Goal: Check status: Check status

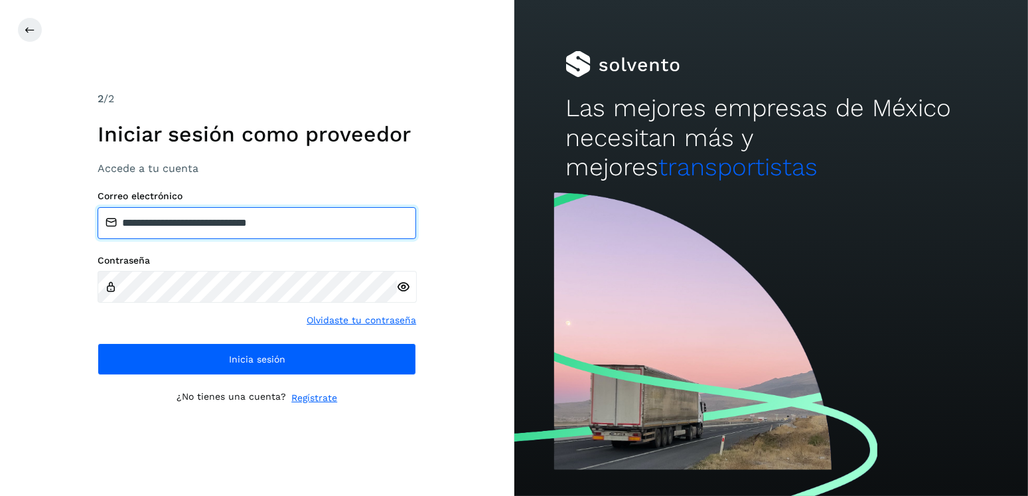
drag, startPoint x: 296, startPoint y: 227, endPoint x: 192, endPoint y: 232, distance: 103.6
click at [192, 232] on input "**********" at bounding box center [257, 223] width 319 height 32
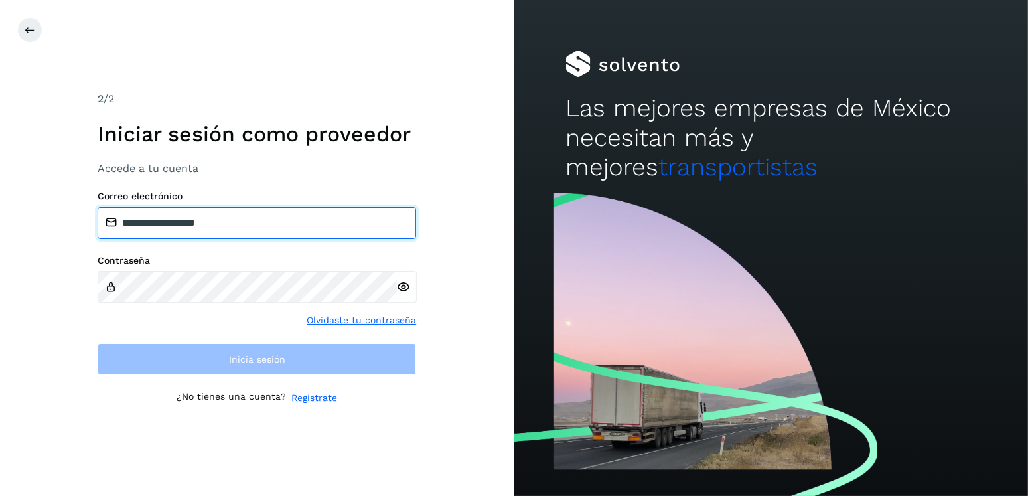
type input "**********"
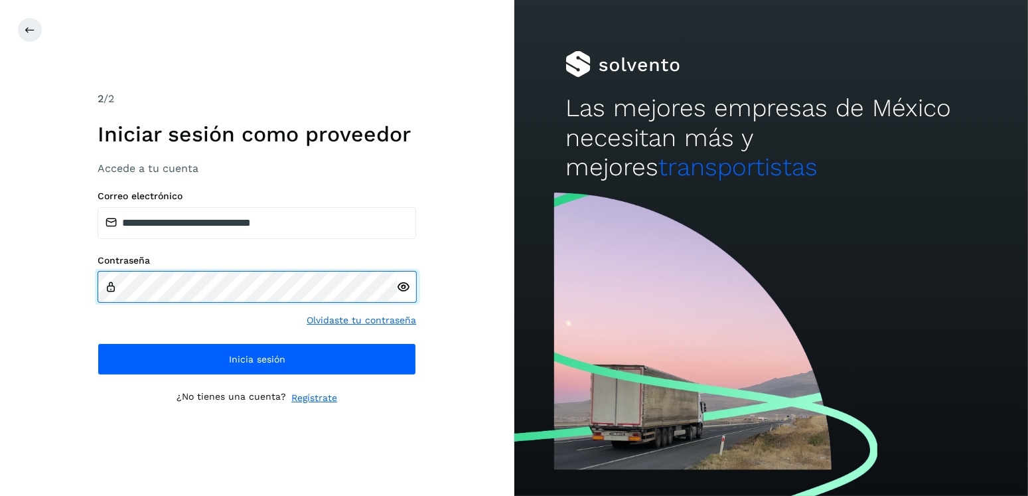
click at [52, 286] on div "**********" at bounding box center [257, 248] width 514 height 496
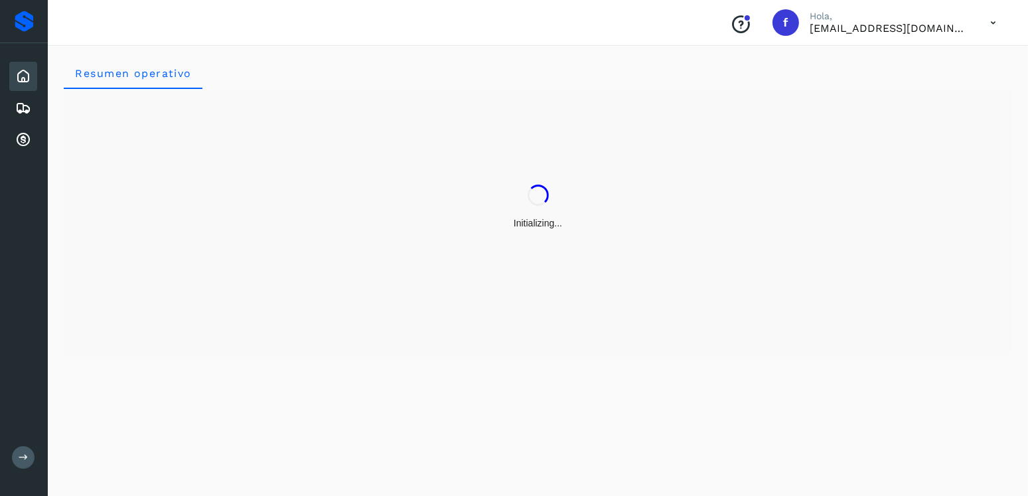
drag, startPoint x: 663, startPoint y: 195, endPoint x: 646, endPoint y: 174, distance: 27.4
click at [646, 174] on div "Initializing..." at bounding box center [538, 207] width 948 height 236
click at [36, 104] on div "Embarques" at bounding box center [23, 108] width 28 height 29
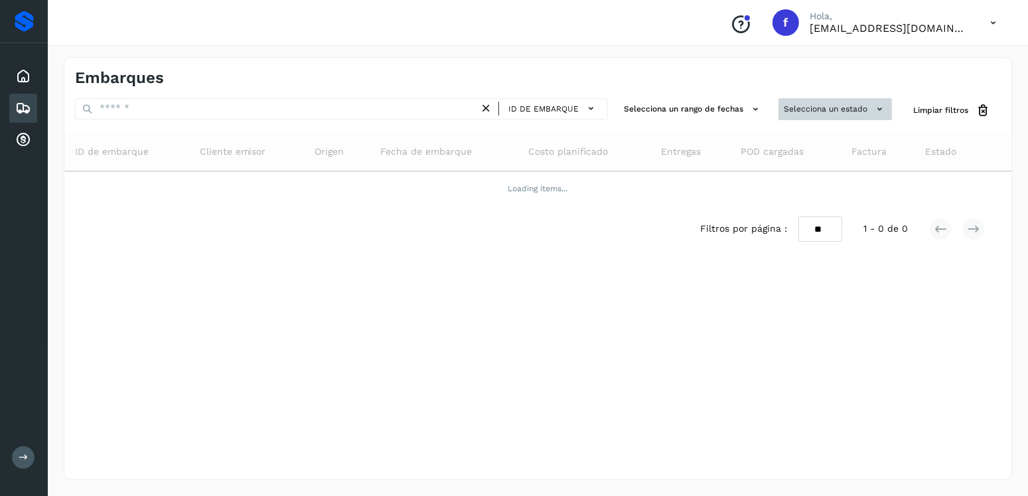
click at [824, 108] on button "Selecciona un estado" at bounding box center [834, 109] width 113 height 22
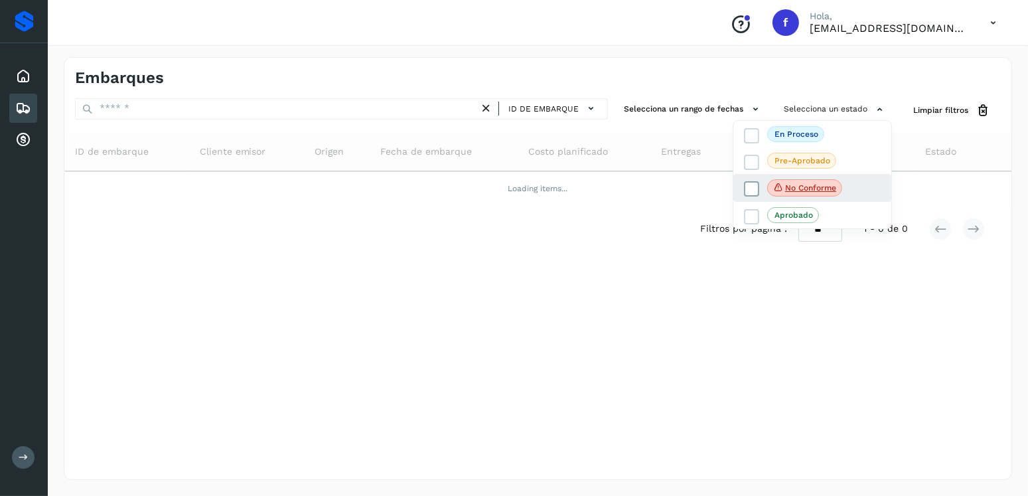
click at [760, 191] on label "No conforme" at bounding box center [793, 187] width 98 height 17
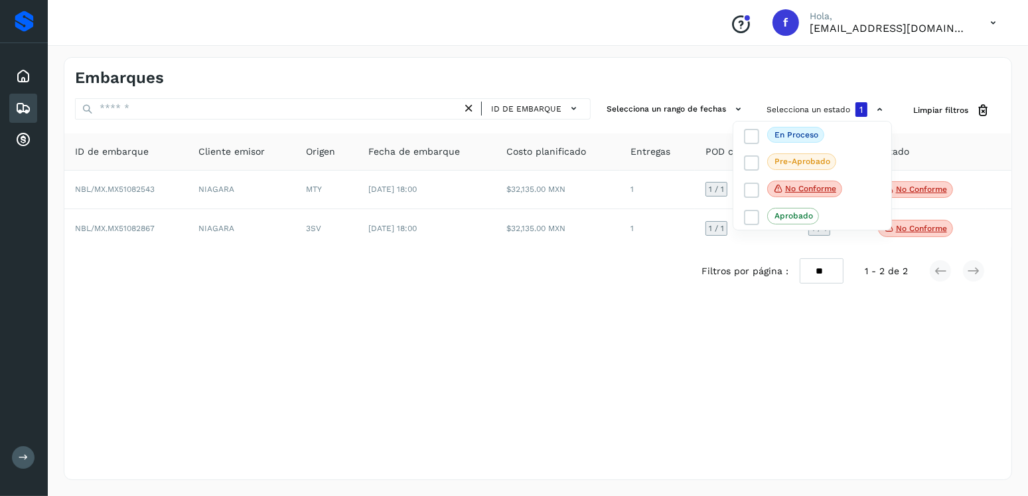
click at [361, 66] on div at bounding box center [514, 248] width 1028 height 496
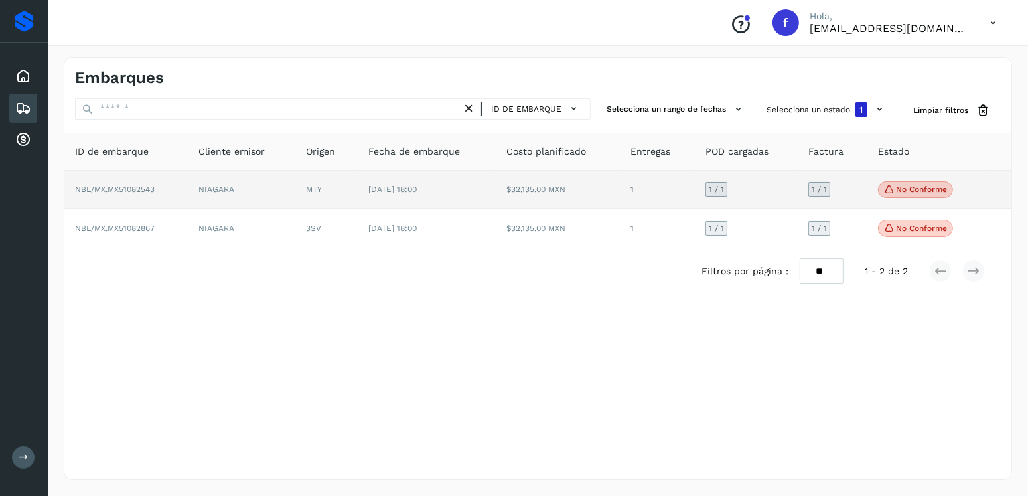
click at [920, 189] on p "No conforme" at bounding box center [921, 188] width 51 height 9
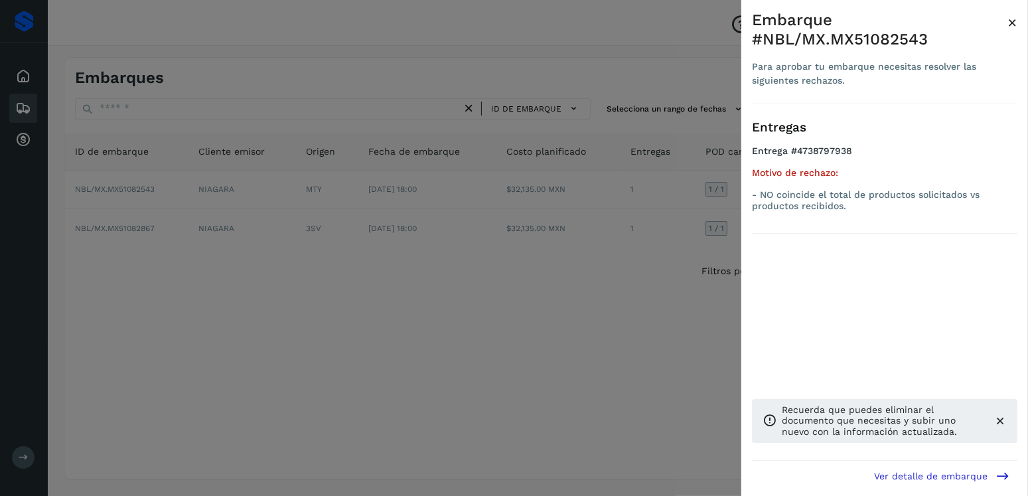
click at [557, 202] on div at bounding box center [514, 248] width 1028 height 496
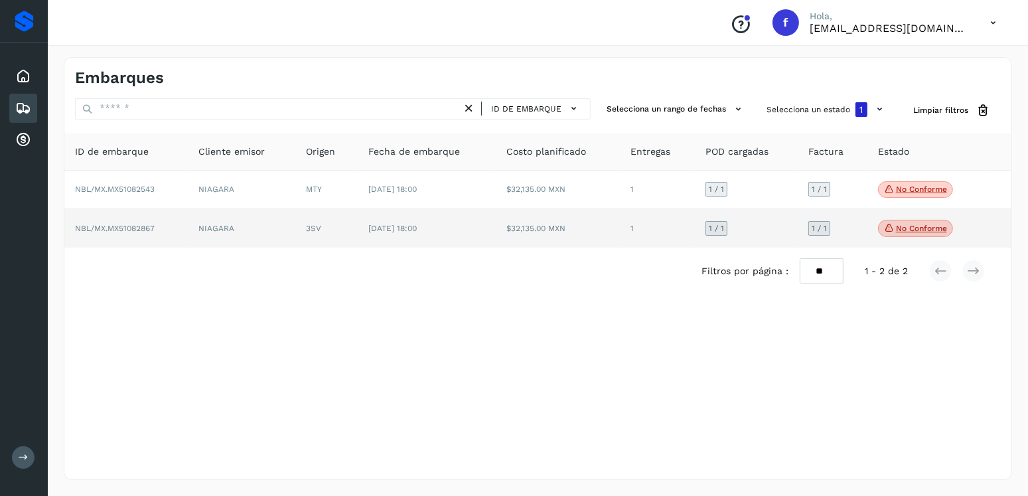
click at [924, 227] on p "No conforme" at bounding box center [921, 228] width 51 height 9
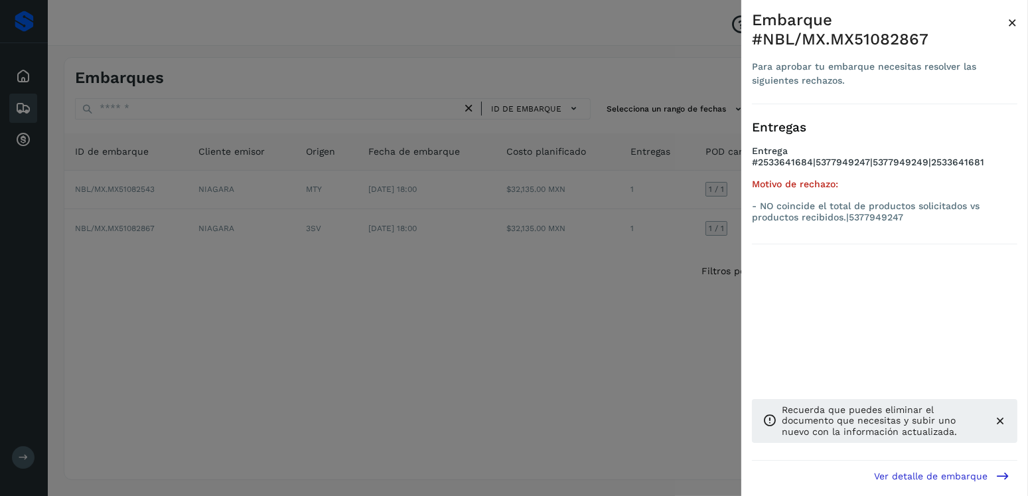
click at [411, 220] on div at bounding box center [514, 248] width 1028 height 496
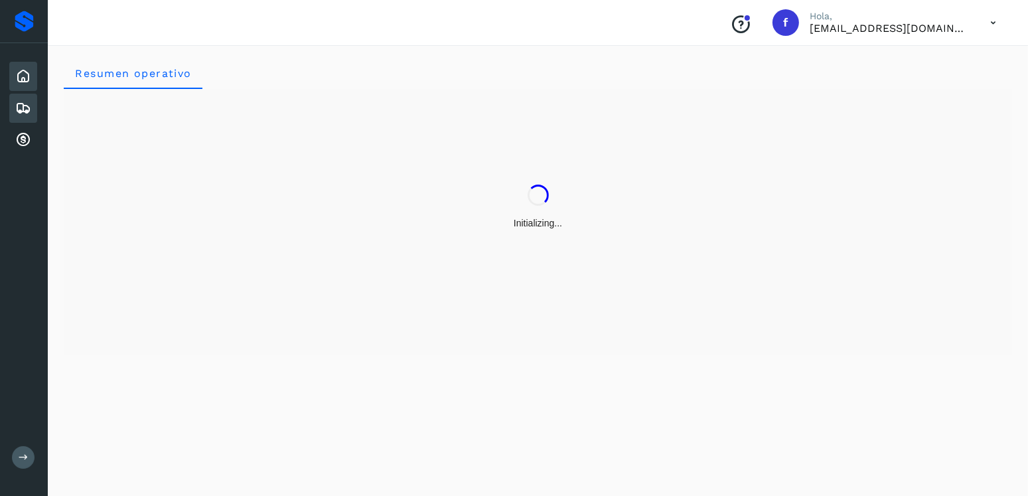
click at [26, 102] on icon at bounding box center [23, 108] width 16 height 16
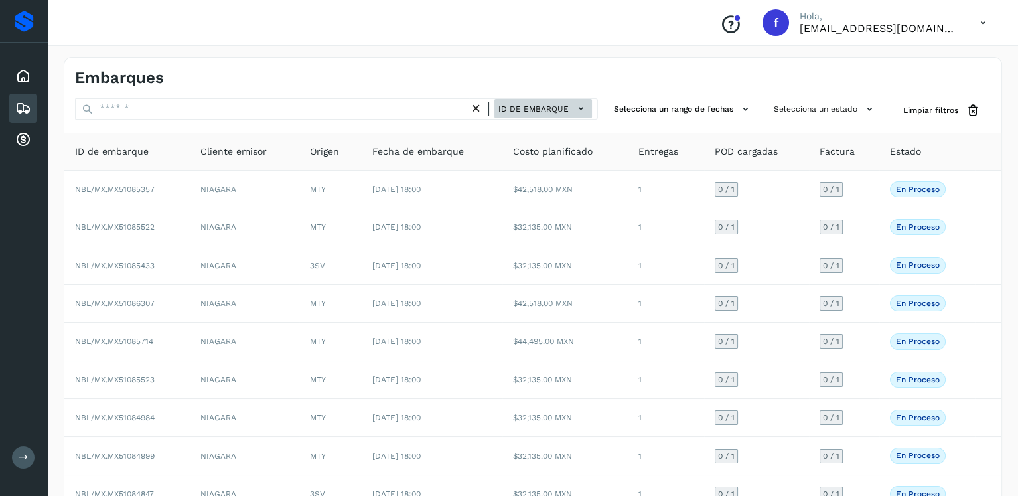
click at [525, 114] on button "ID de embarque" at bounding box center [543, 108] width 98 height 19
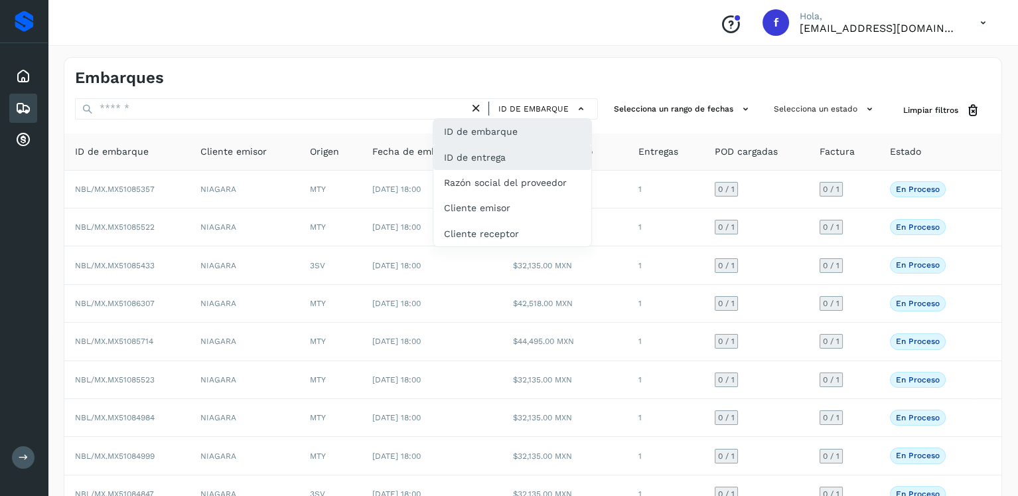
click at [530, 158] on div "ID de entrega" at bounding box center [512, 157] width 158 height 25
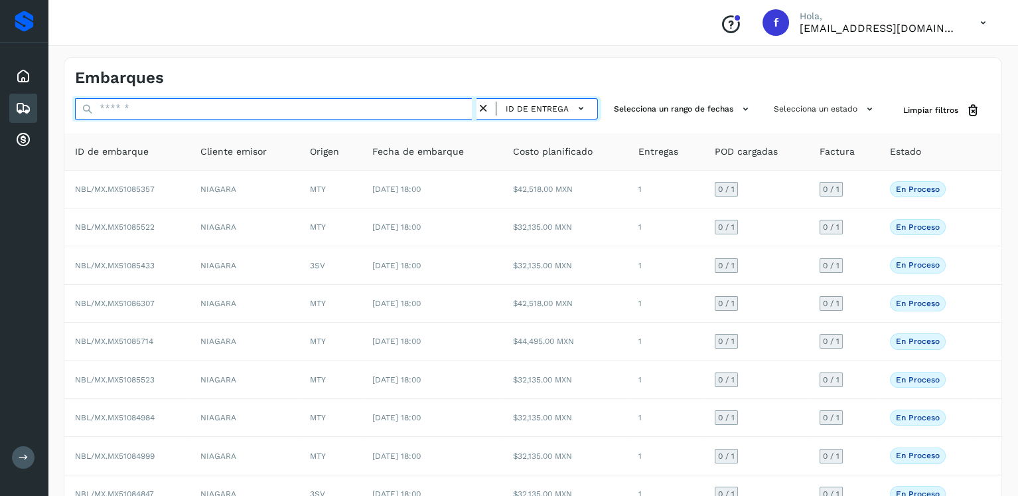
click at [287, 108] on input "text" at bounding box center [275, 108] width 401 height 21
paste input "**********"
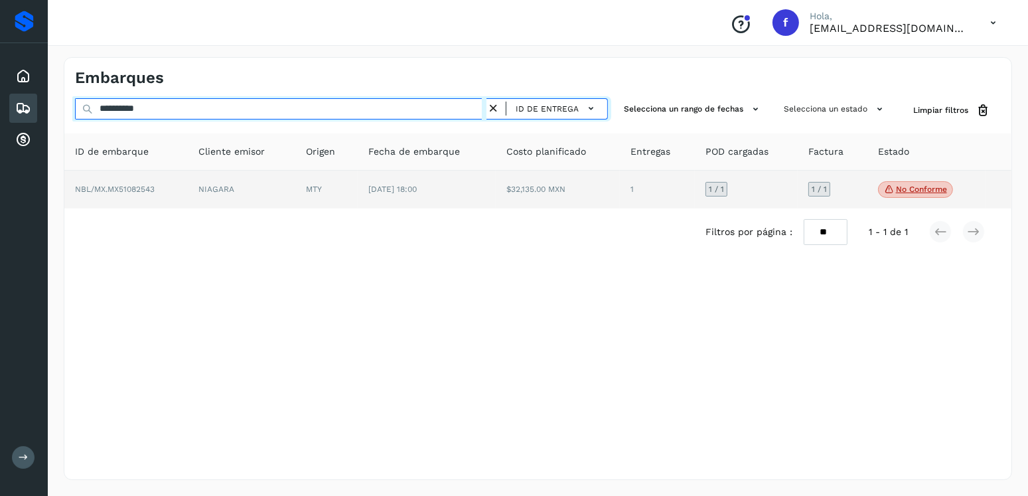
type input "**********"
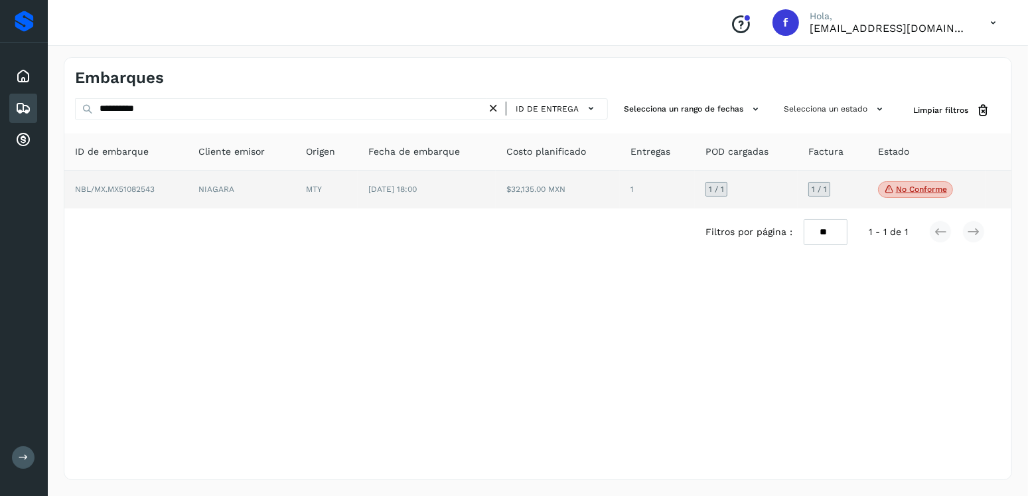
click at [503, 192] on td "$32,135.00 MXN" at bounding box center [558, 190] width 124 height 38
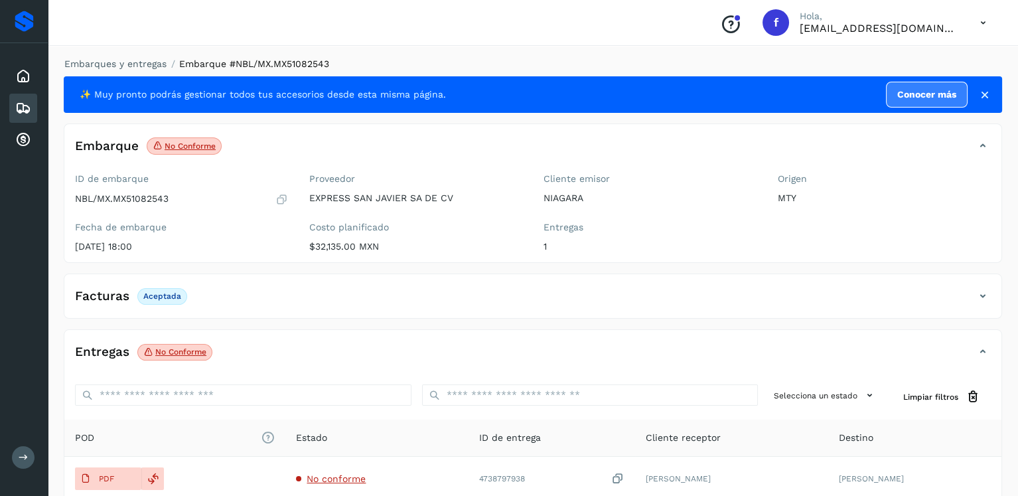
scroll to position [133, 0]
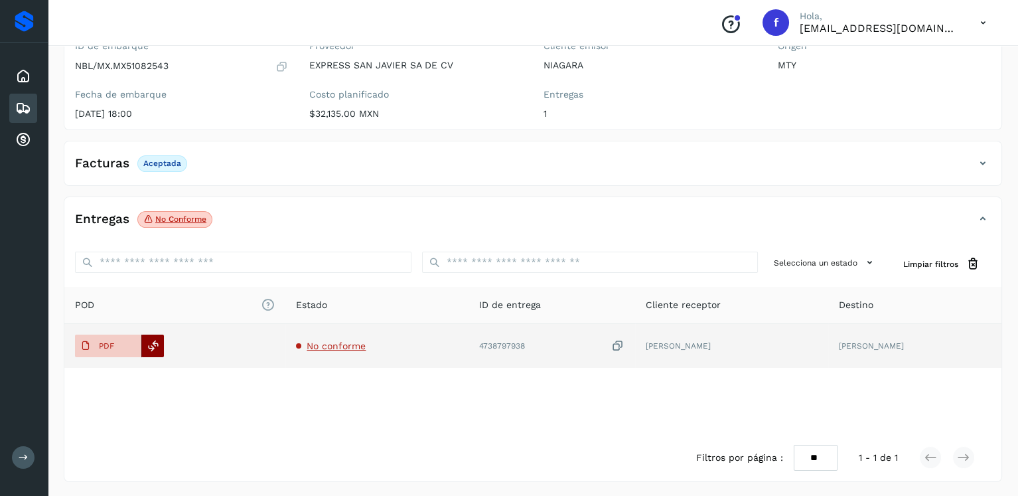
click at [157, 350] on icon at bounding box center [153, 346] width 12 height 12
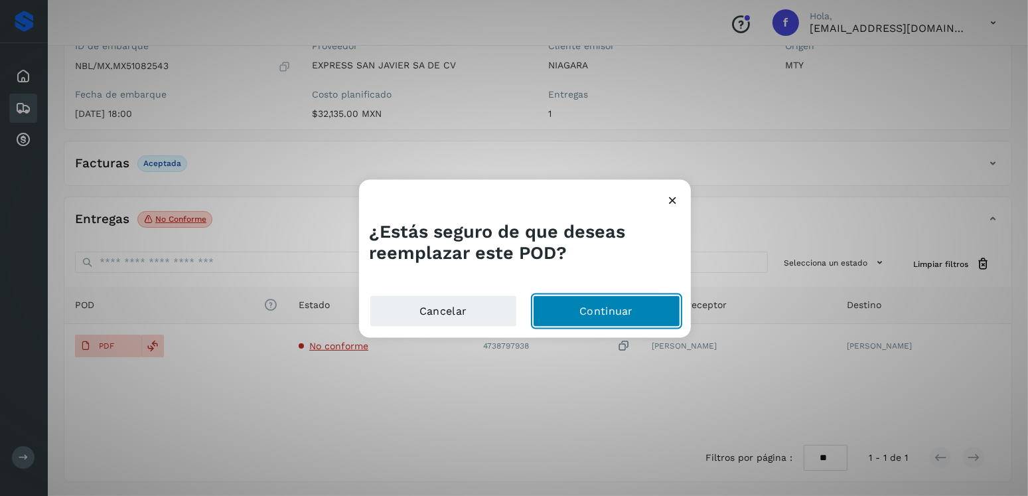
click at [593, 299] on button "Continuar" at bounding box center [606, 311] width 147 height 32
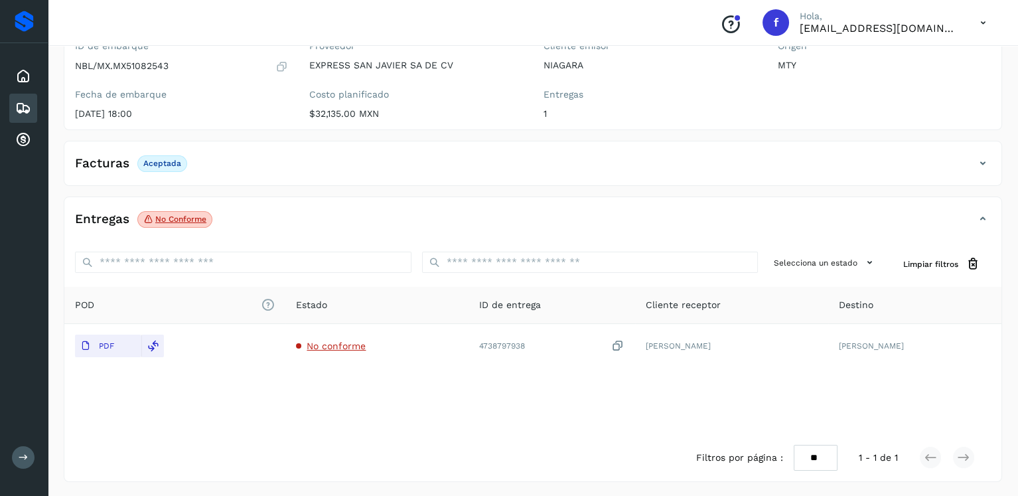
click at [25, 100] on icon at bounding box center [23, 108] width 16 height 16
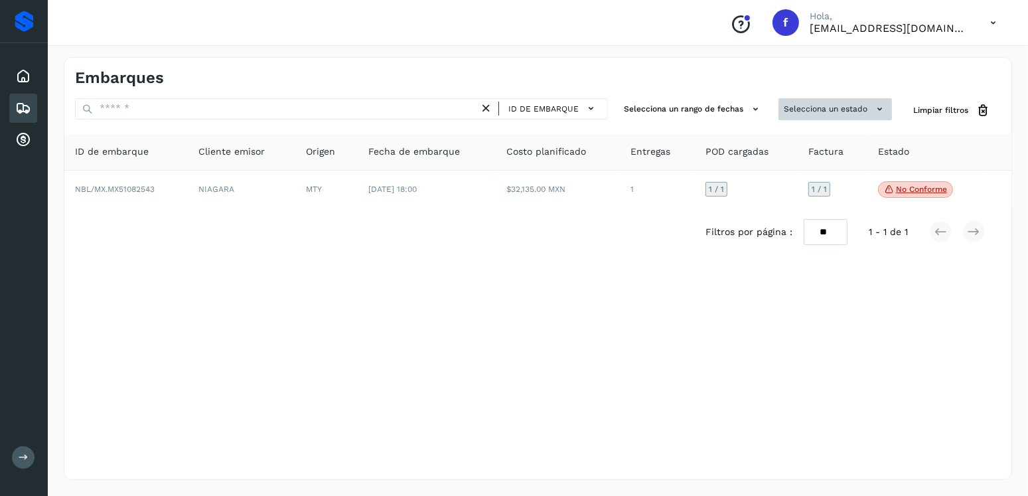
click at [814, 111] on button "Selecciona un estado" at bounding box center [834, 109] width 113 height 22
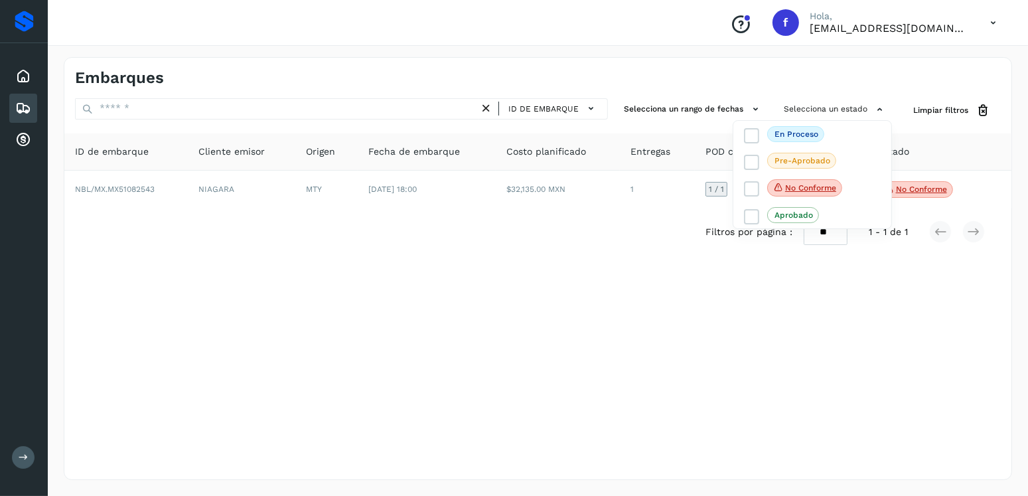
click at [459, 185] on div at bounding box center [514, 248] width 1028 height 496
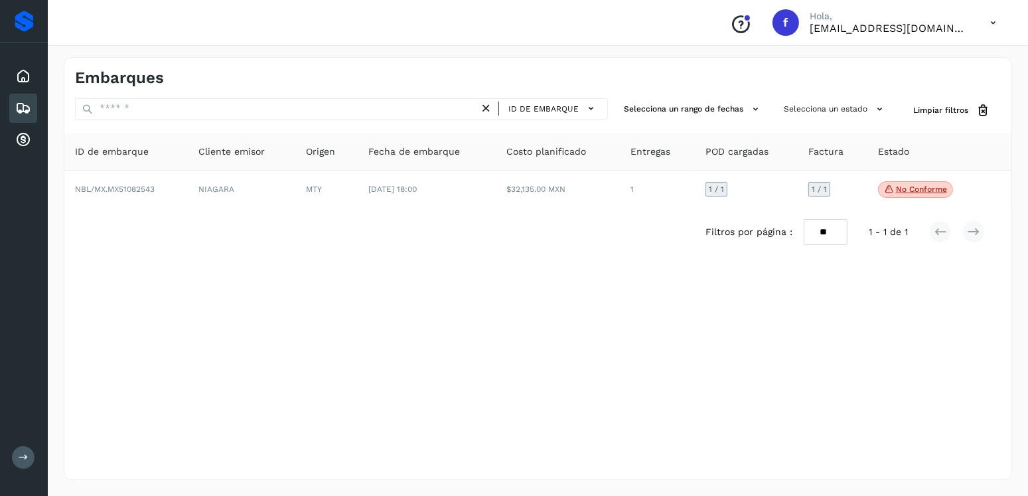
click at [493, 112] on icon at bounding box center [486, 109] width 14 height 14
click at [486, 109] on icon at bounding box center [486, 109] width 14 height 14
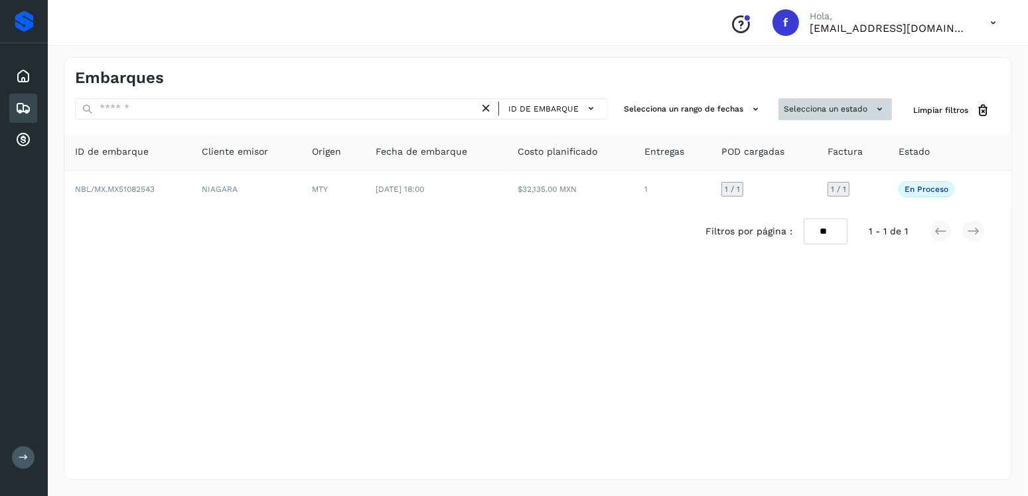
click at [796, 114] on button "Selecciona un estado" at bounding box center [834, 109] width 113 height 22
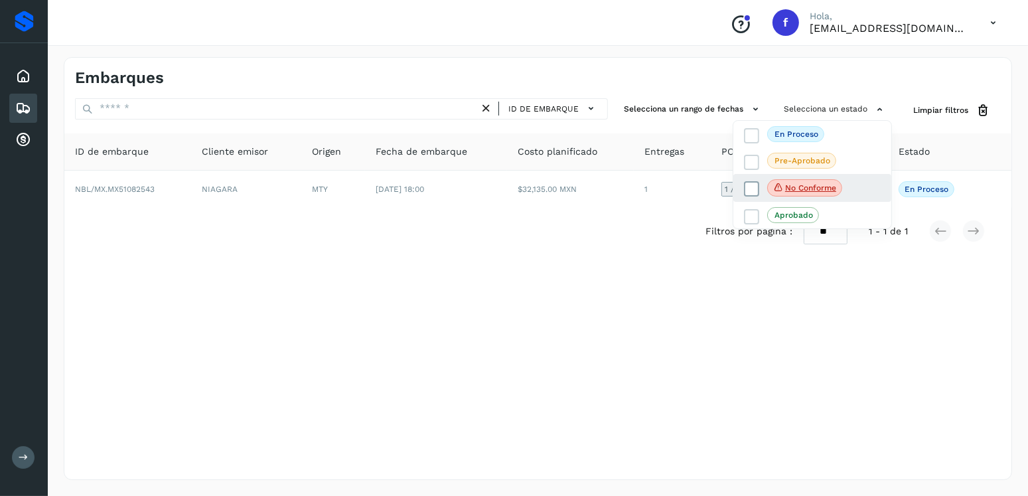
click at [747, 185] on icon at bounding box center [751, 188] width 13 height 13
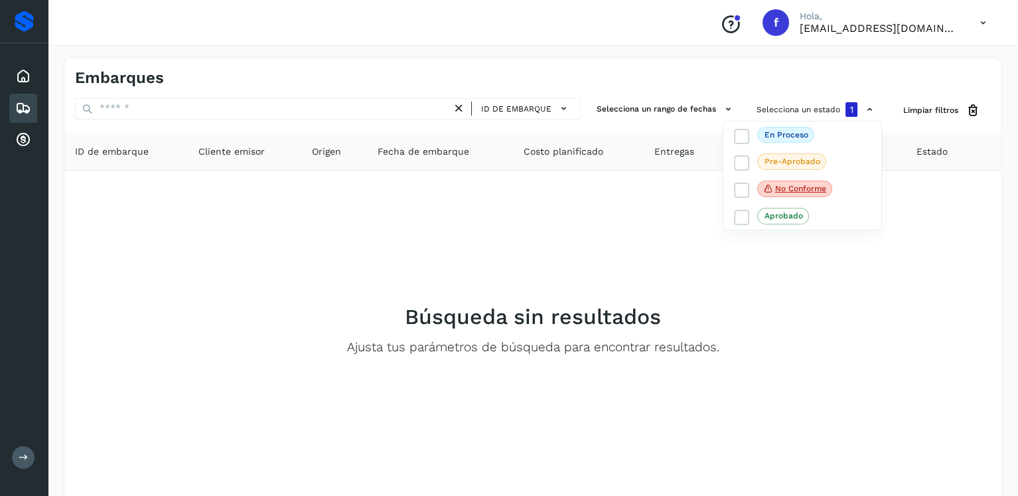
click at [374, 291] on div at bounding box center [509, 248] width 1018 height 496
click at [461, 104] on icon at bounding box center [459, 109] width 14 height 14
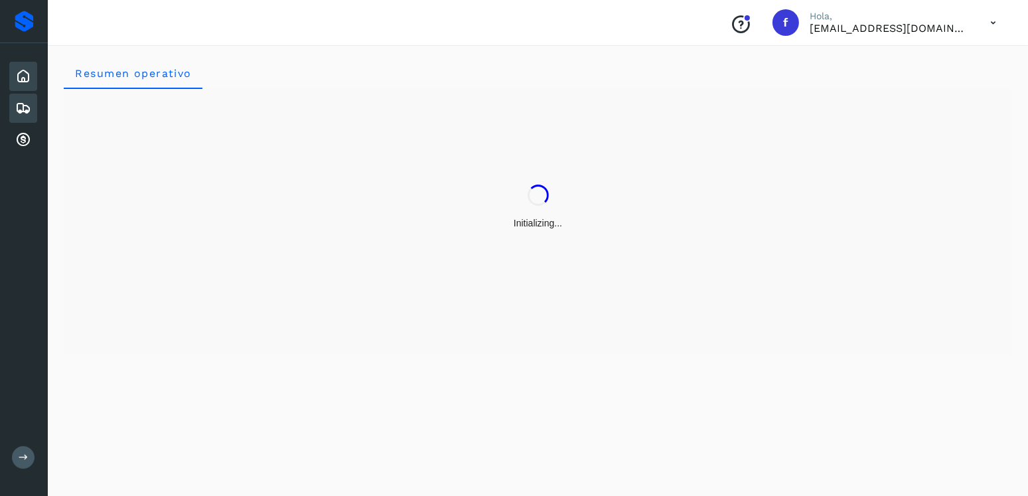
click at [17, 100] on icon at bounding box center [23, 108] width 16 height 16
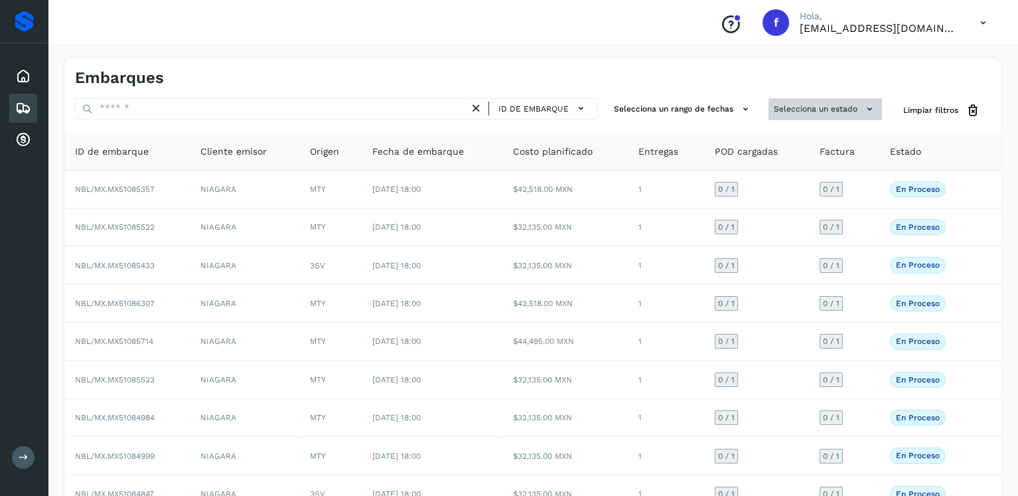
click at [824, 105] on button "Selecciona un estado" at bounding box center [824, 109] width 113 height 22
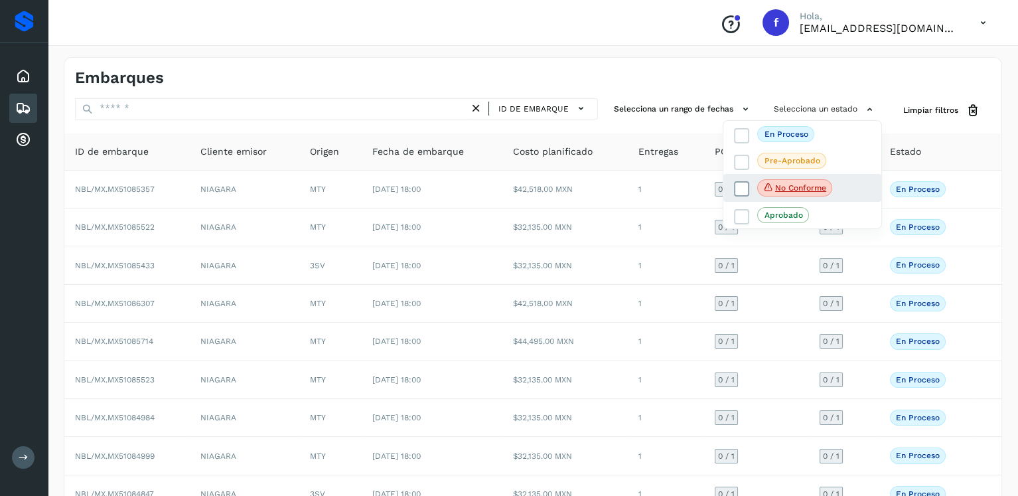
click at [747, 189] on icon at bounding box center [741, 188] width 13 height 13
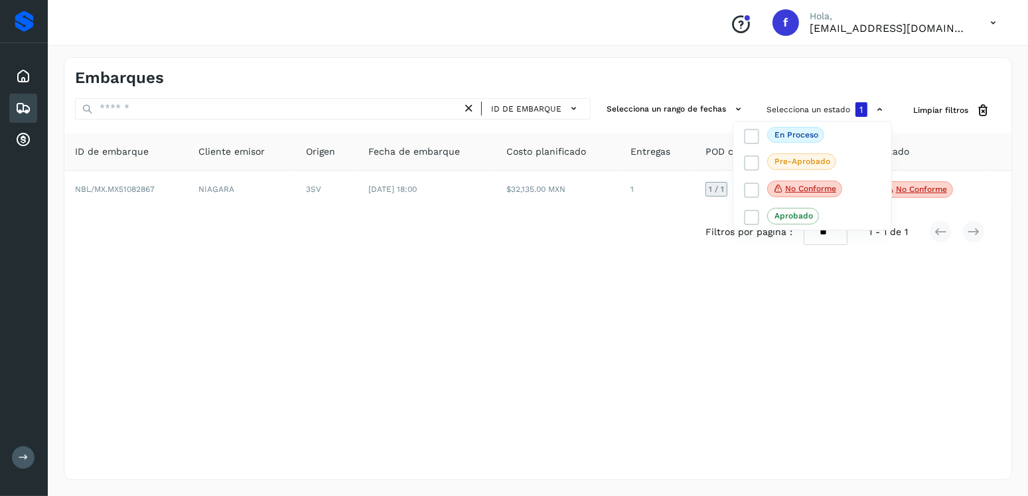
click at [520, 279] on div at bounding box center [514, 248] width 1028 height 496
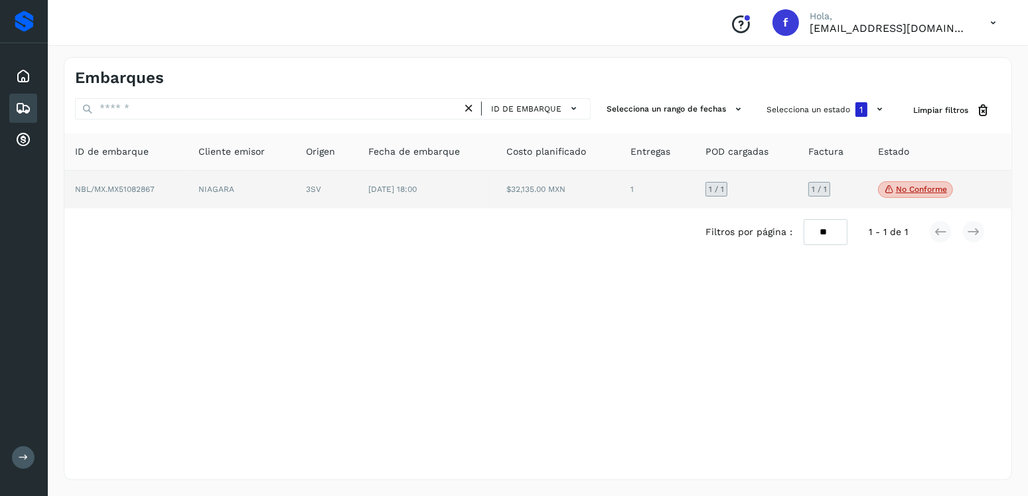
click at [924, 195] on span "No conforme" at bounding box center [915, 189] width 75 height 17
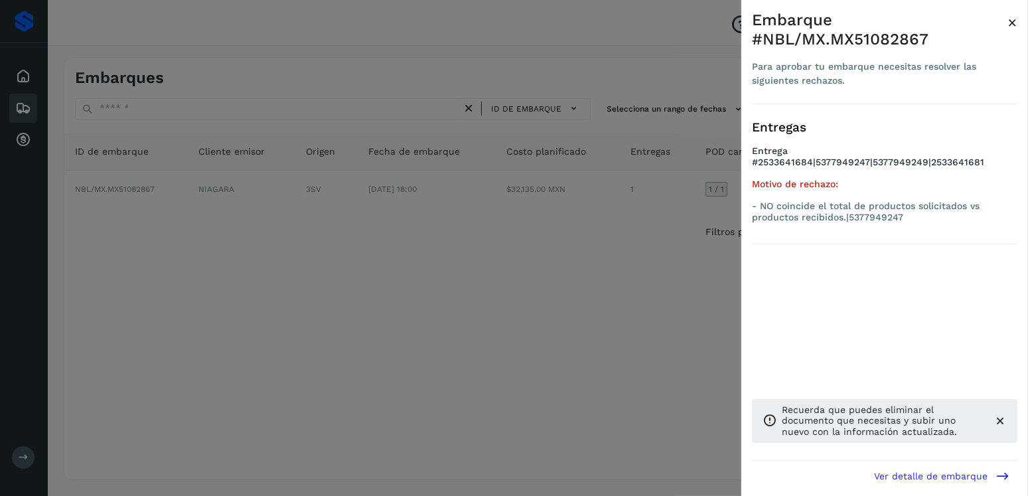
click at [312, 206] on div at bounding box center [514, 248] width 1028 height 496
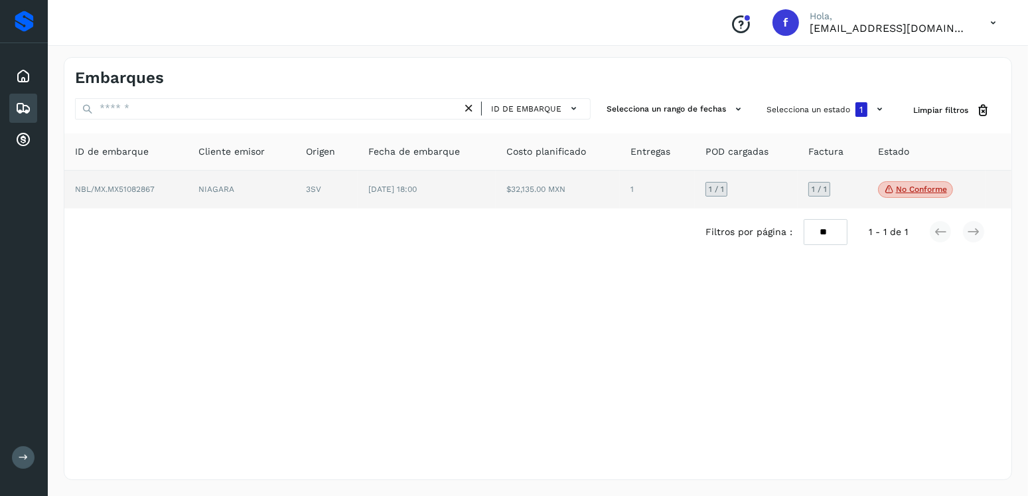
click at [494, 190] on td "[DATE] 18:00" at bounding box center [427, 190] width 139 height 38
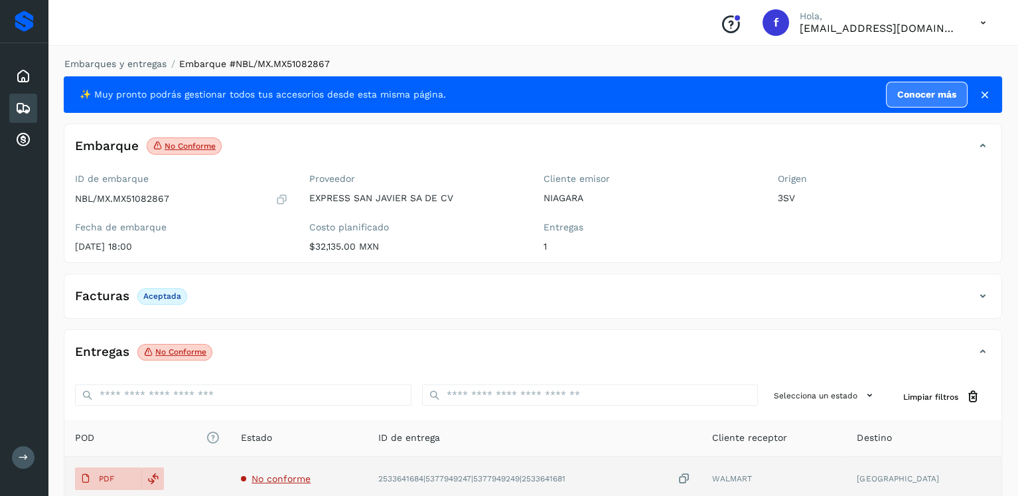
scroll to position [133, 0]
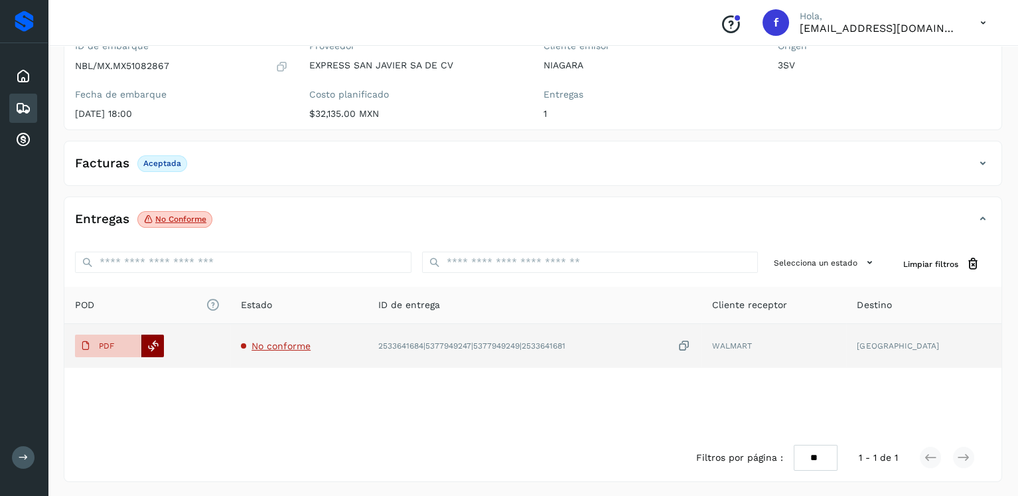
click at [157, 344] on icon at bounding box center [153, 346] width 12 height 12
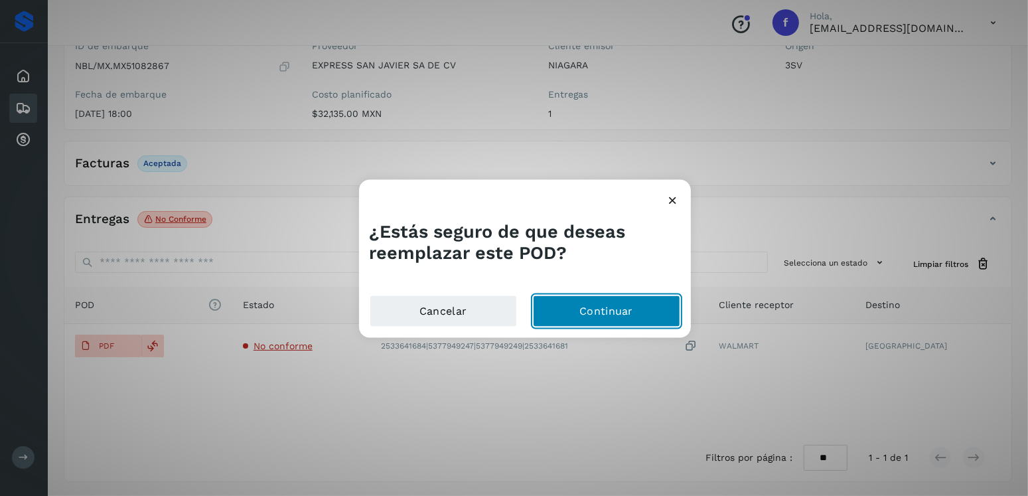
click at [586, 315] on button "Continuar" at bounding box center [606, 311] width 147 height 32
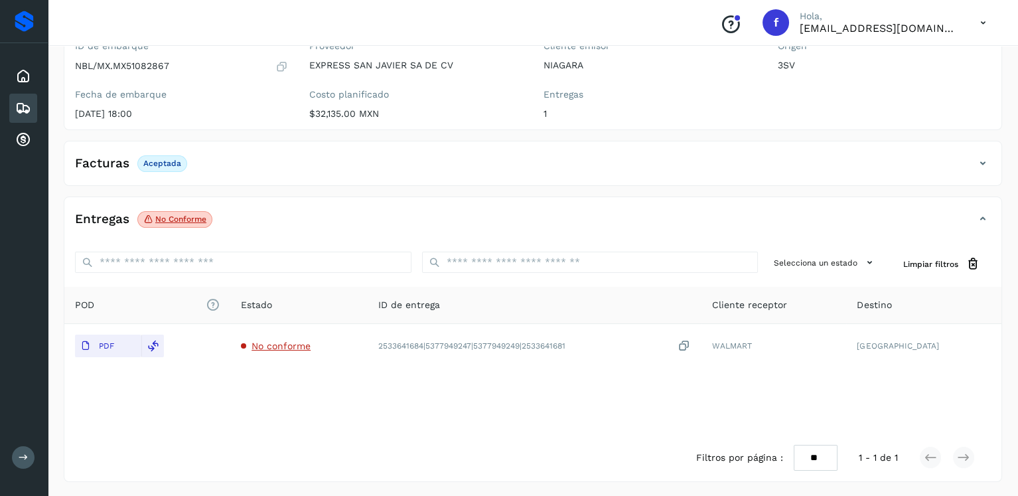
click at [23, 102] on icon at bounding box center [23, 108] width 16 height 16
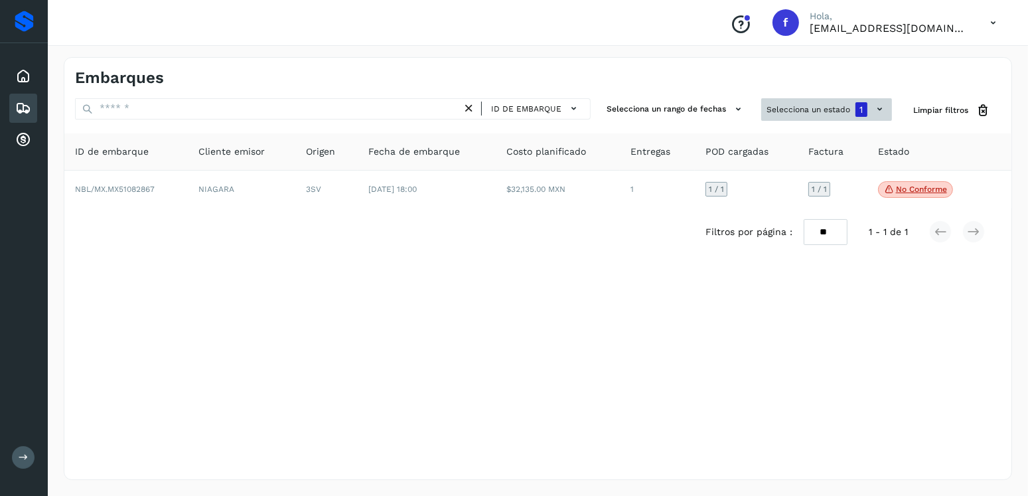
click at [802, 116] on button "Selecciona un estado 1" at bounding box center [826, 109] width 131 height 23
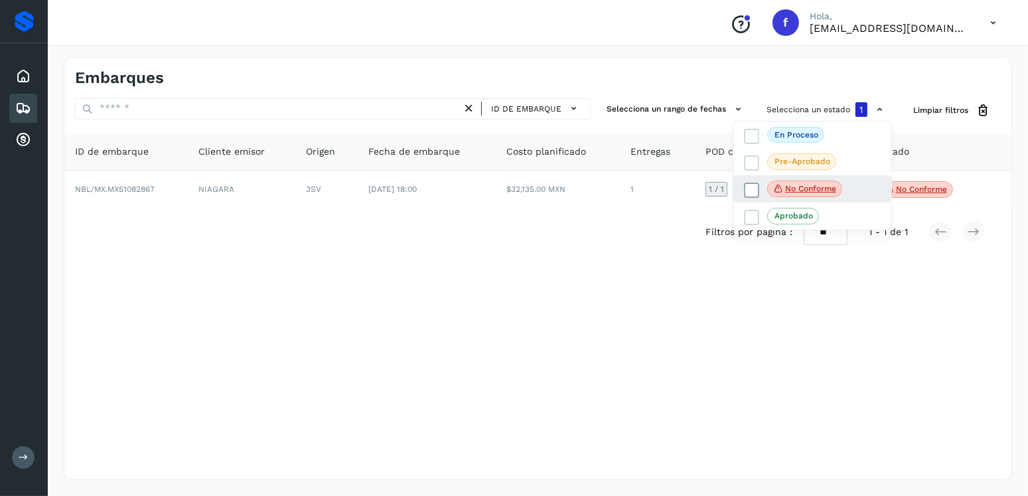
click at [749, 183] on icon at bounding box center [751, 189] width 13 height 13
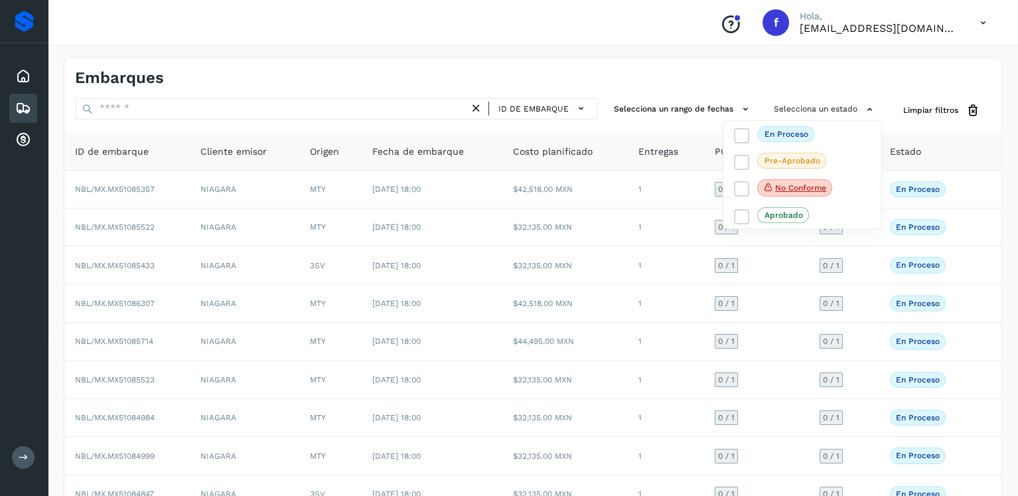
click at [702, 90] on div at bounding box center [509, 248] width 1018 height 496
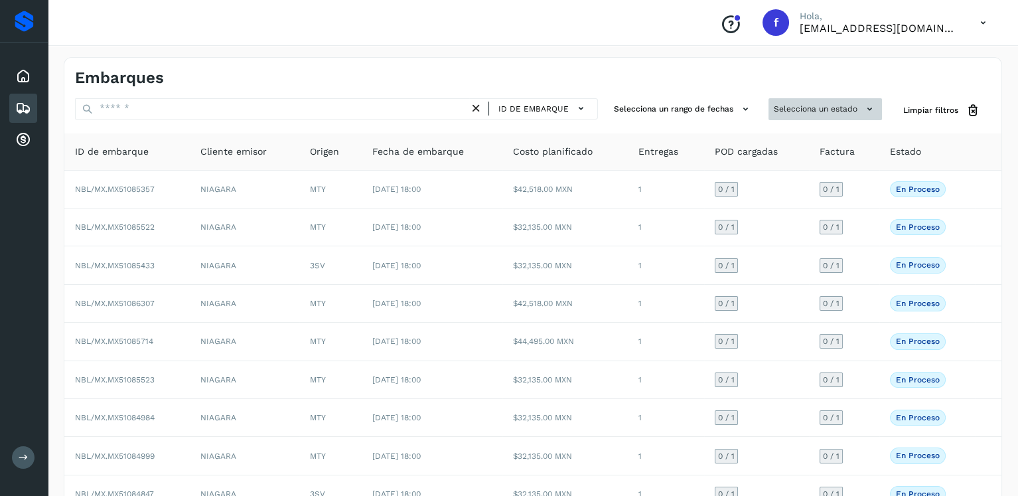
click at [796, 111] on button "Selecciona un estado" at bounding box center [824, 109] width 113 height 22
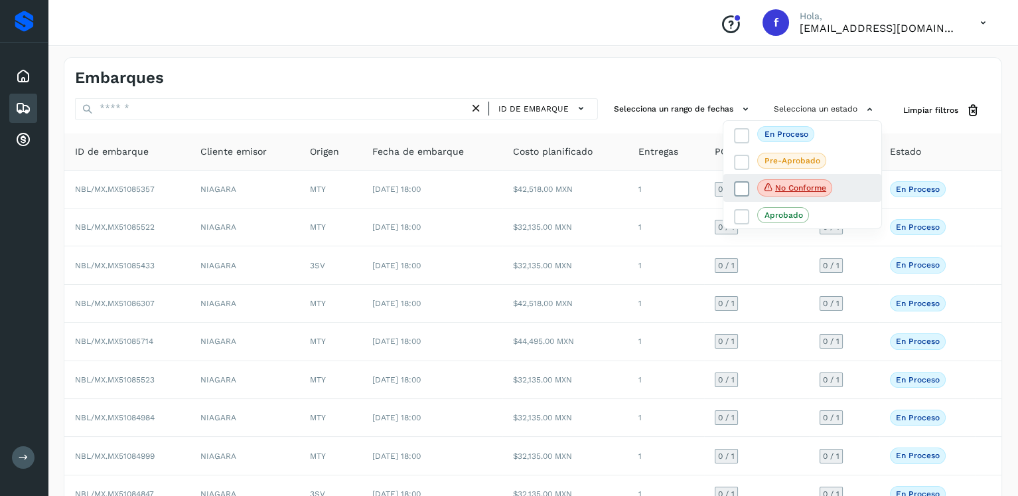
click at [745, 188] on icon at bounding box center [741, 188] width 13 height 13
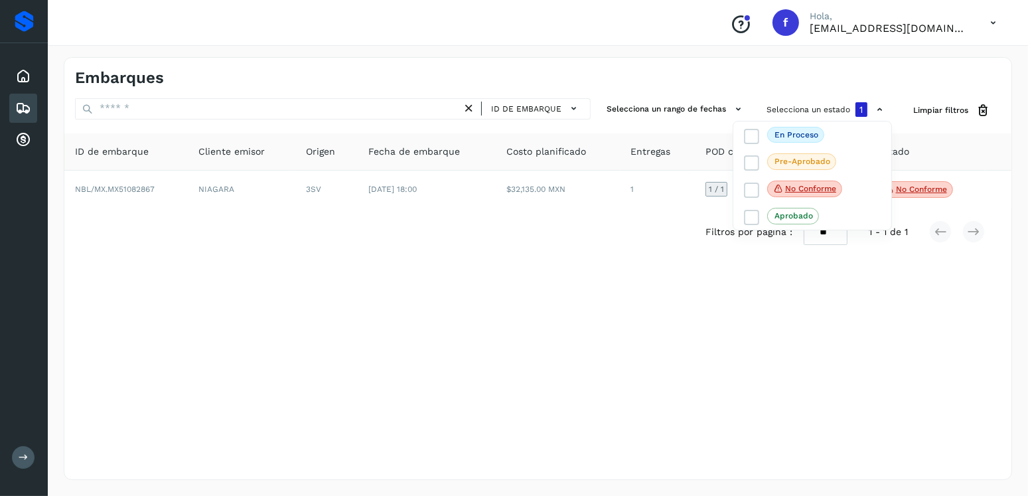
click at [494, 36] on div at bounding box center [514, 248] width 1028 height 496
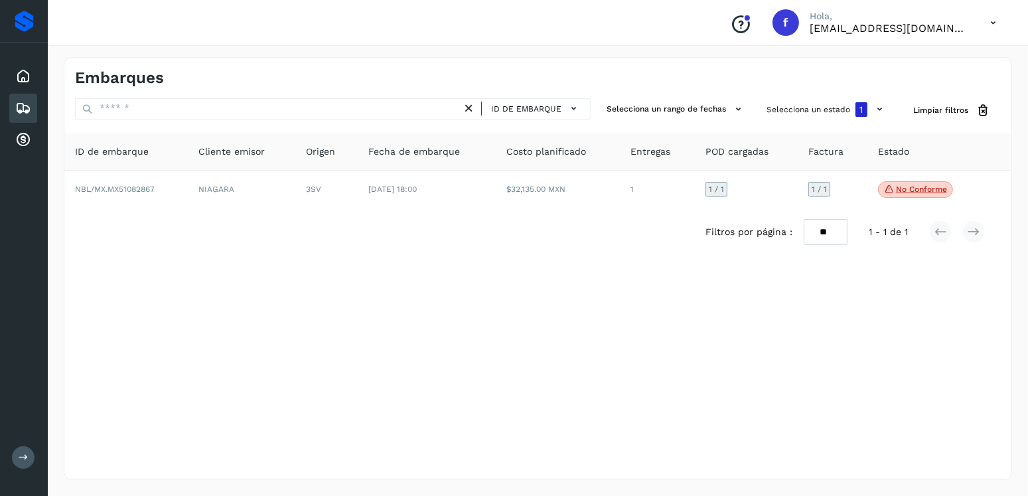
click at [27, 100] on icon at bounding box center [23, 108] width 16 height 16
click at [470, 106] on icon at bounding box center [469, 109] width 14 height 14
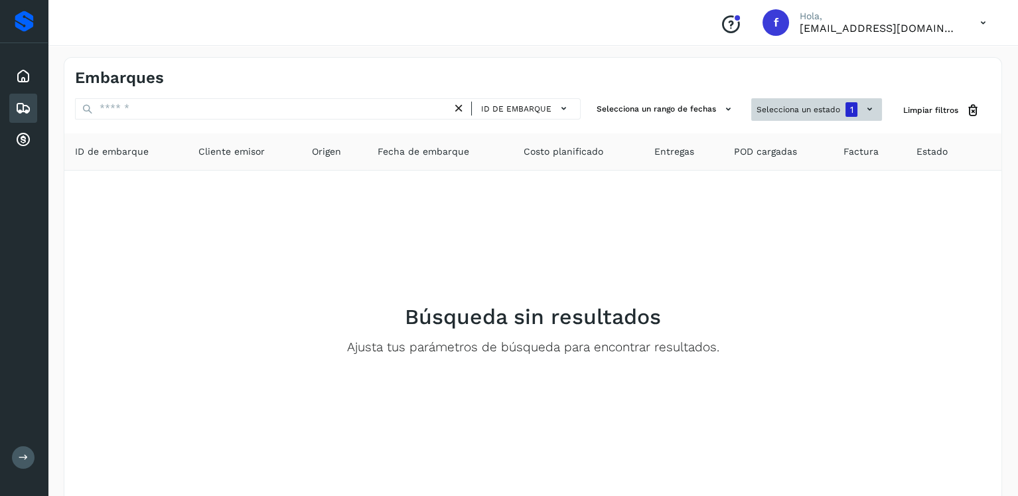
click at [811, 109] on button "Selecciona un estado 1" at bounding box center [816, 109] width 131 height 23
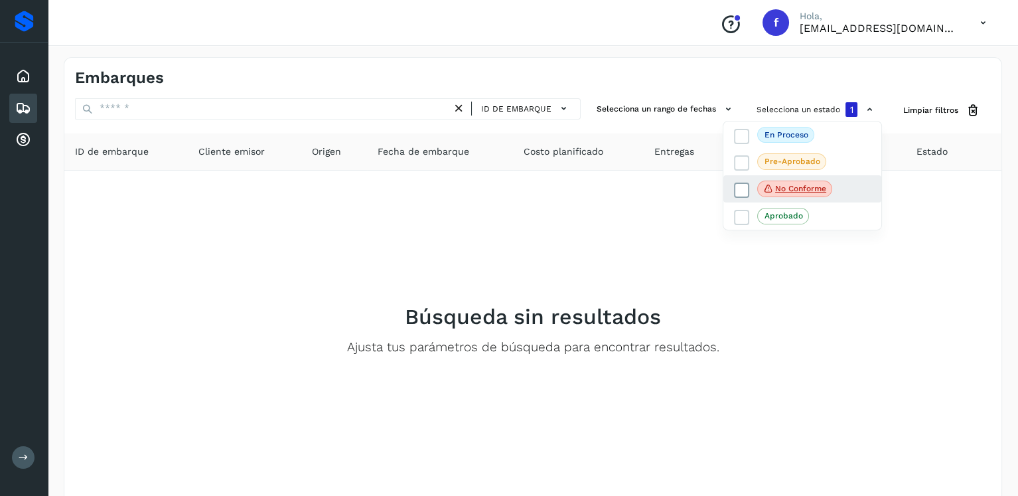
click at [740, 183] on icon at bounding box center [741, 189] width 13 height 13
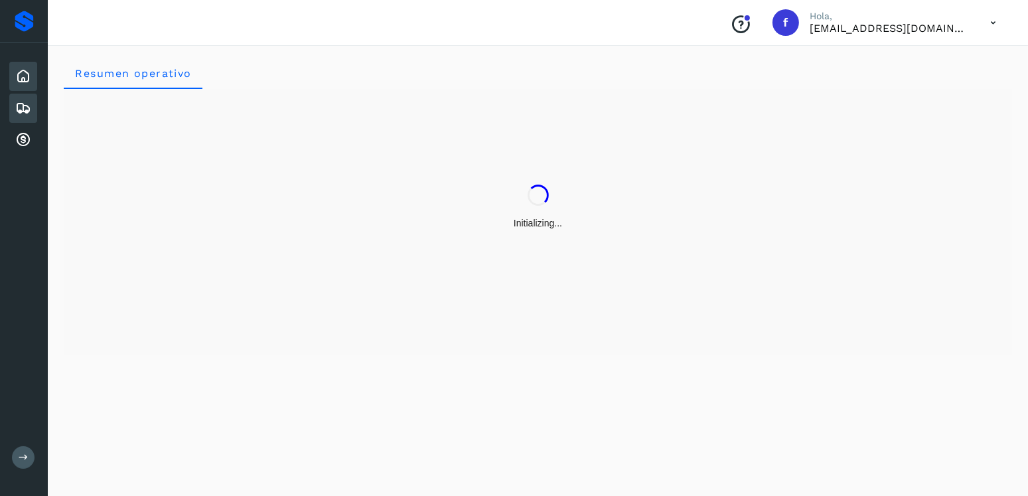
click at [19, 103] on icon at bounding box center [23, 108] width 16 height 16
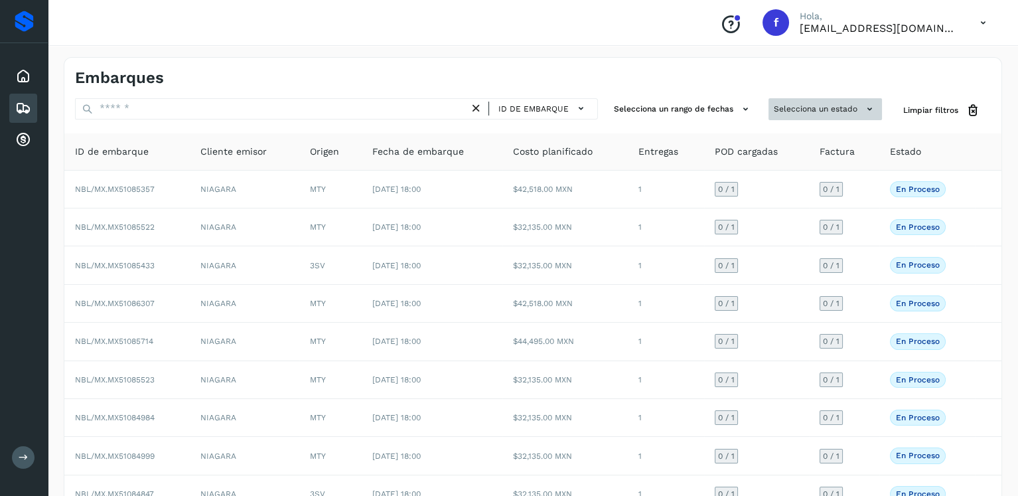
click at [838, 109] on button "Selecciona un estado" at bounding box center [824, 109] width 113 height 22
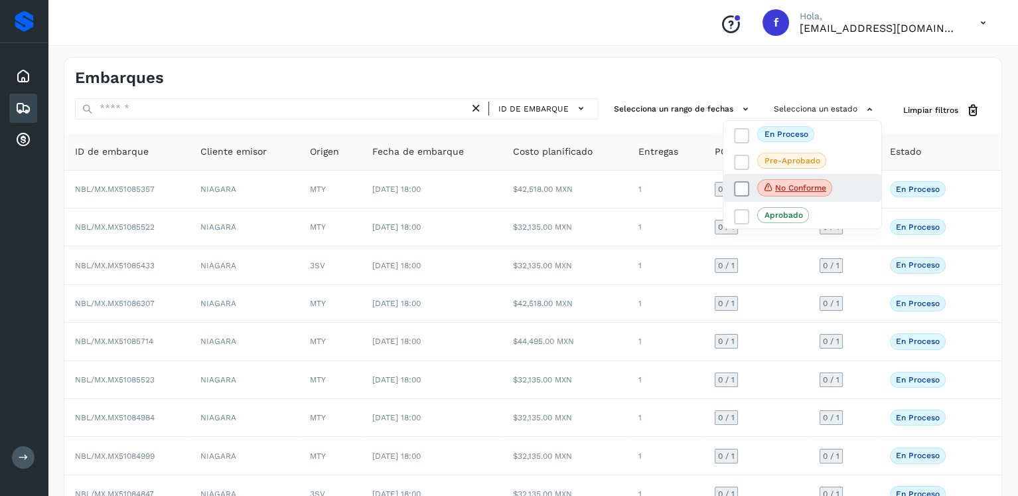
click at [738, 182] on icon at bounding box center [741, 188] width 13 height 13
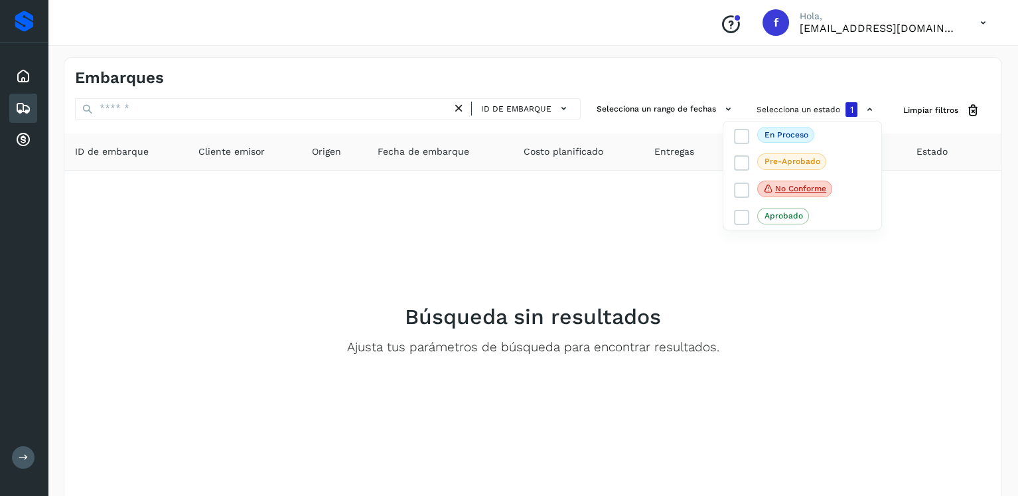
click at [665, 219] on div at bounding box center [509, 248] width 1018 height 496
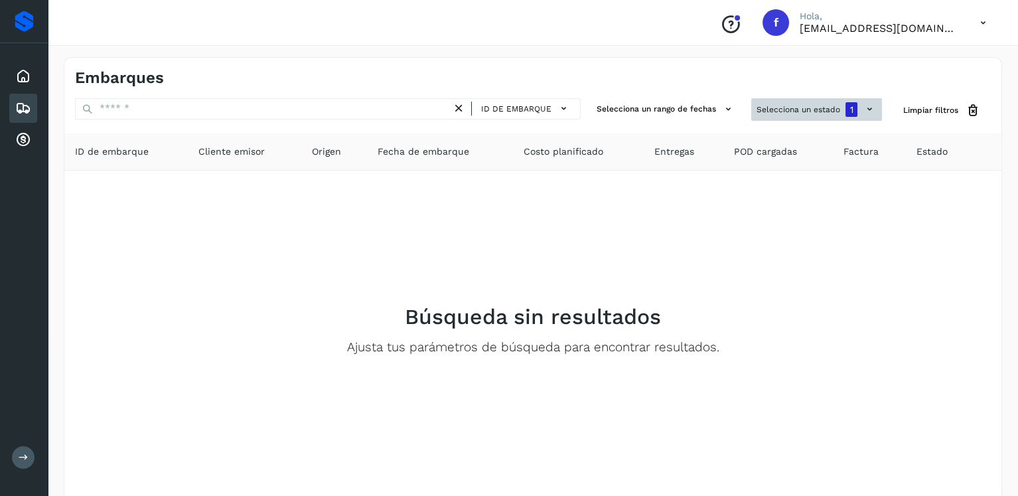
click at [786, 119] on button "Selecciona un estado 1" at bounding box center [816, 109] width 131 height 23
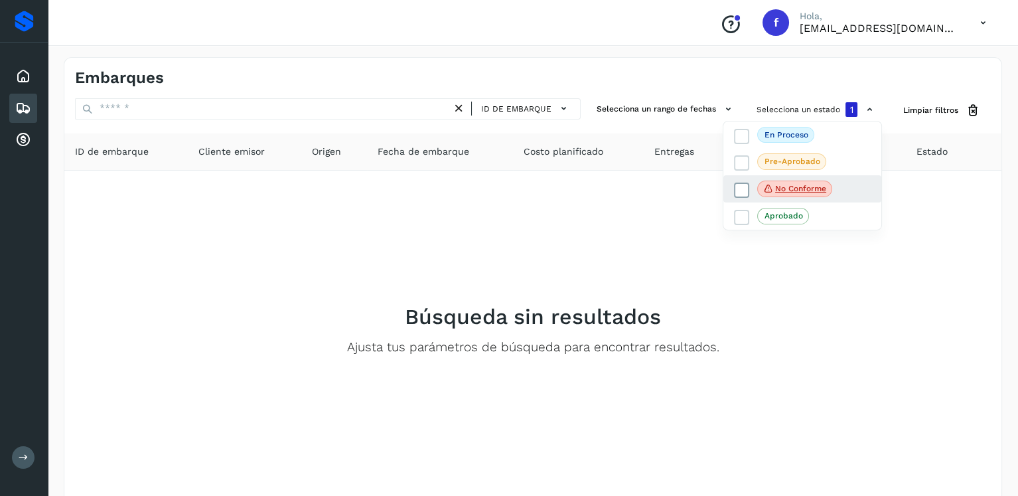
click at [743, 191] on icon at bounding box center [741, 189] width 13 height 13
